Goal: Task Accomplishment & Management: Use online tool/utility

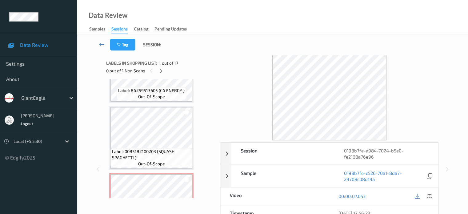
scroll to position [563, 0]
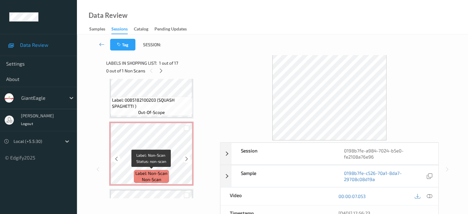
click at [146, 176] on span "non-scan" at bounding box center [151, 179] width 19 height 6
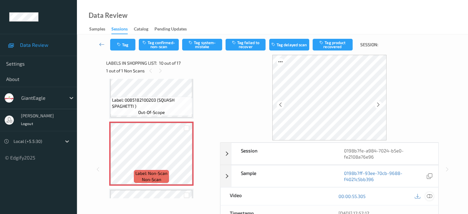
click at [430, 195] on icon at bounding box center [429, 196] width 6 height 6
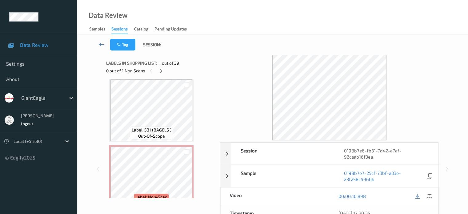
scroll to position [256, 0]
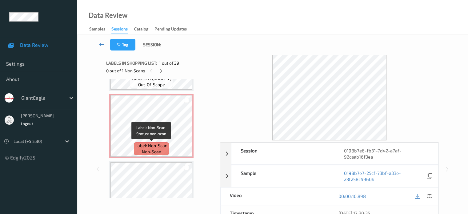
click at [152, 153] on span "non-scan" at bounding box center [151, 151] width 19 height 6
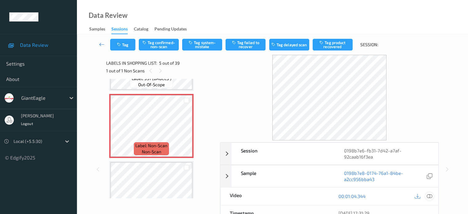
click at [430, 195] on icon at bounding box center [429, 196] width 6 height 6
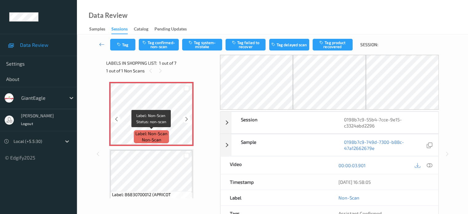
click at [139, 138] on div "Label: Non-Scan non-scan" at bounding box center [151, 136] width 35 height 13
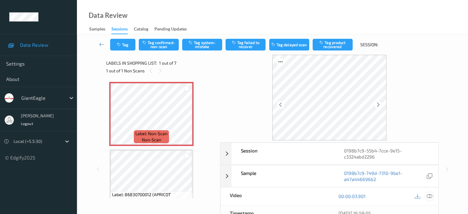
click at [429, 196] on icon at bounding box center [429, 196] width 6 height 6
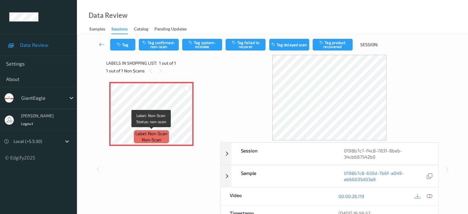
click at [151, 139] on span "non-scan" at bounding box center [151, 139] width 19 height 6
click at [428, 195] on icon at bounding box center [429, 196] width 6 height 6
